Goal: Download file/media

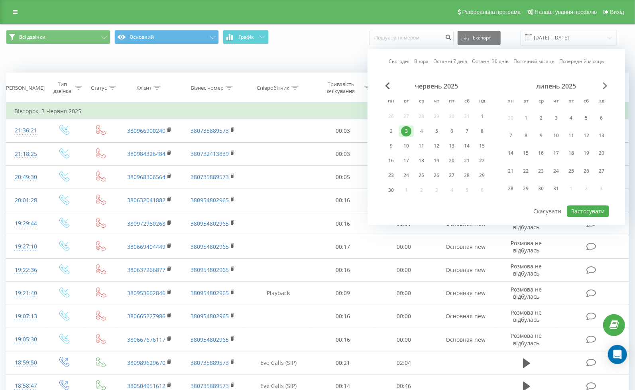
click at [605, 85] on span "Next Month" at bounding box center [605, 85] width 5 height 7
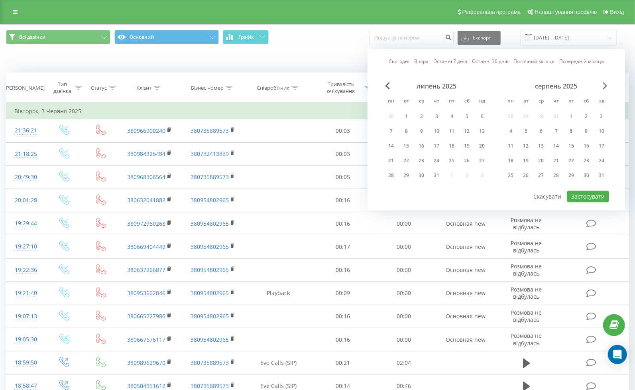
click at [605, 85] on span "Next Month" at bounding box center [605, 85] width 5 height 7
click at [570, 145] on div "19" at bounding box center [571, 146] width 10 height 10
click at [604, 143] on div "21" at bounding box center [601, 146] width 10 height 10
click at [598, 191] on button "Застосувати" at bounding box center [588, 197] width 42 height 12
type input "[DATE] - [DATE]"
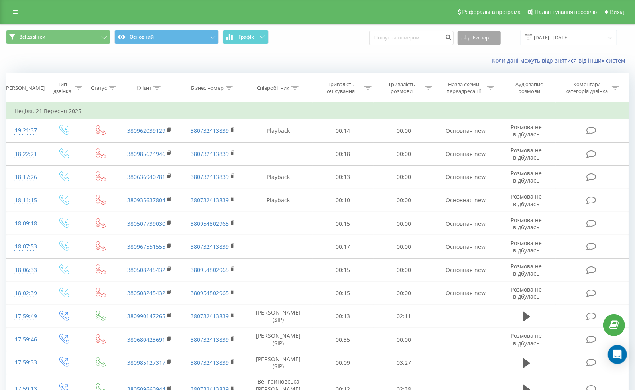
click at [493, 44] on button "Експорт" at bounding box center [479, 38] width 43 height 14
click at [484, 84] on div ".xlsx" at bounding box center [479, 81] width 42 height 14
